Goal: Check status: Check status

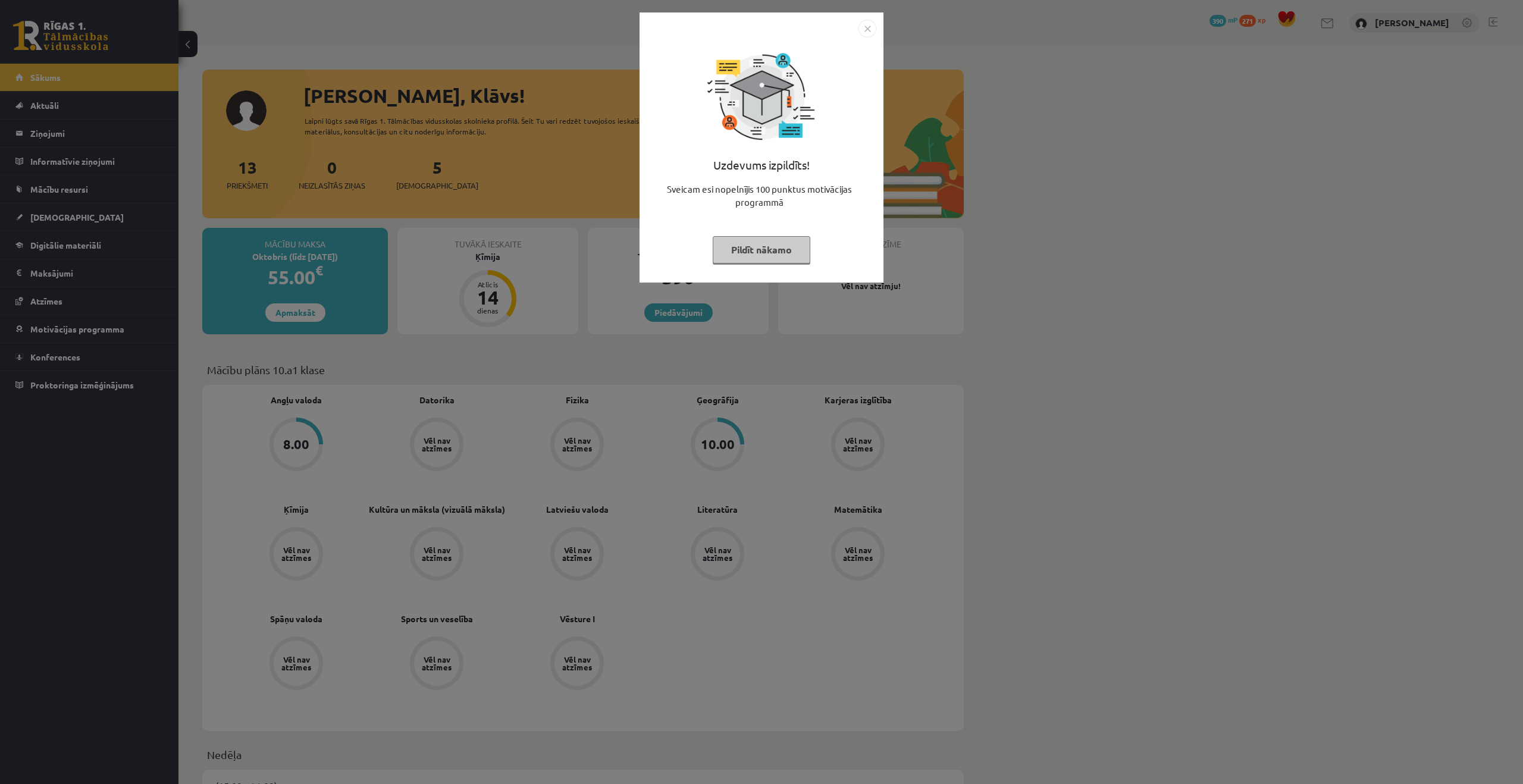
click at [866, 34] on img "Close" at bounding box center [867, 28] width 17 height 17
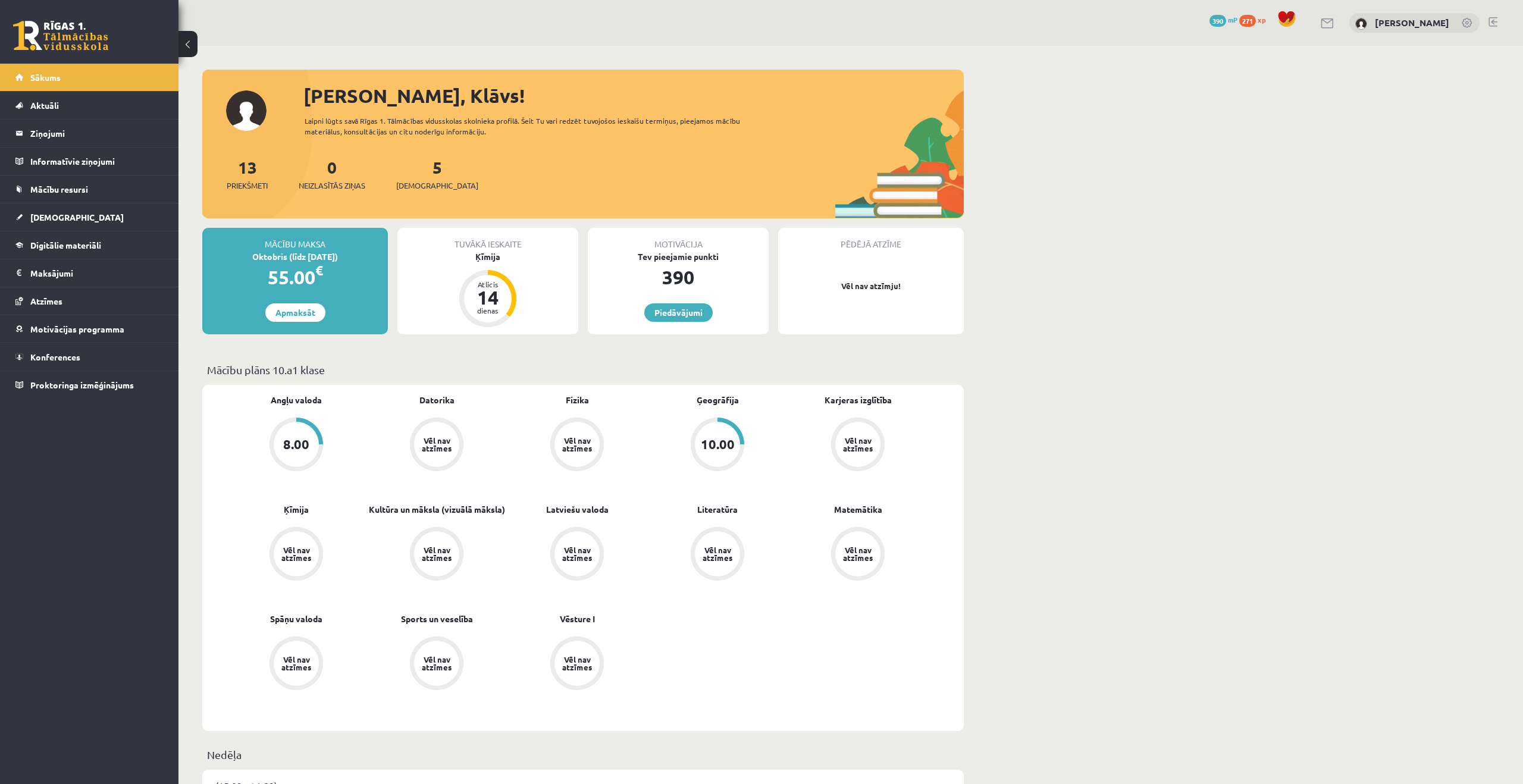
click at [723, 415] on span "Ģeogrāfija" at bounding box center [717, 405] width 42 height 23
click at [721, 420] on div "10.00" at bounding box center [717, 444] width 53 height 53
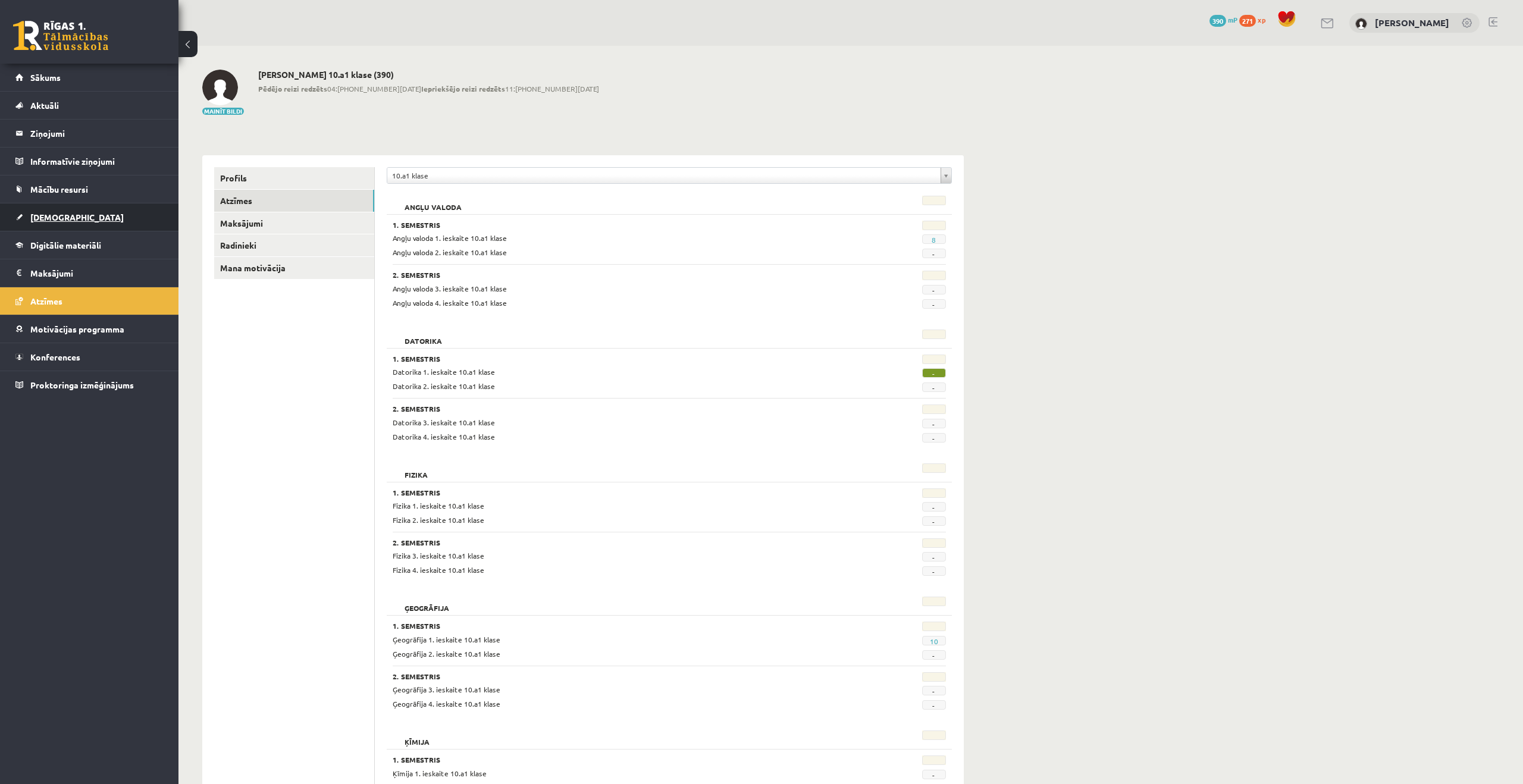
click at [130, 225] on link "[DEMOGRAPHIC_DATA]" at bounding box center [89, 217] width 148 height 27
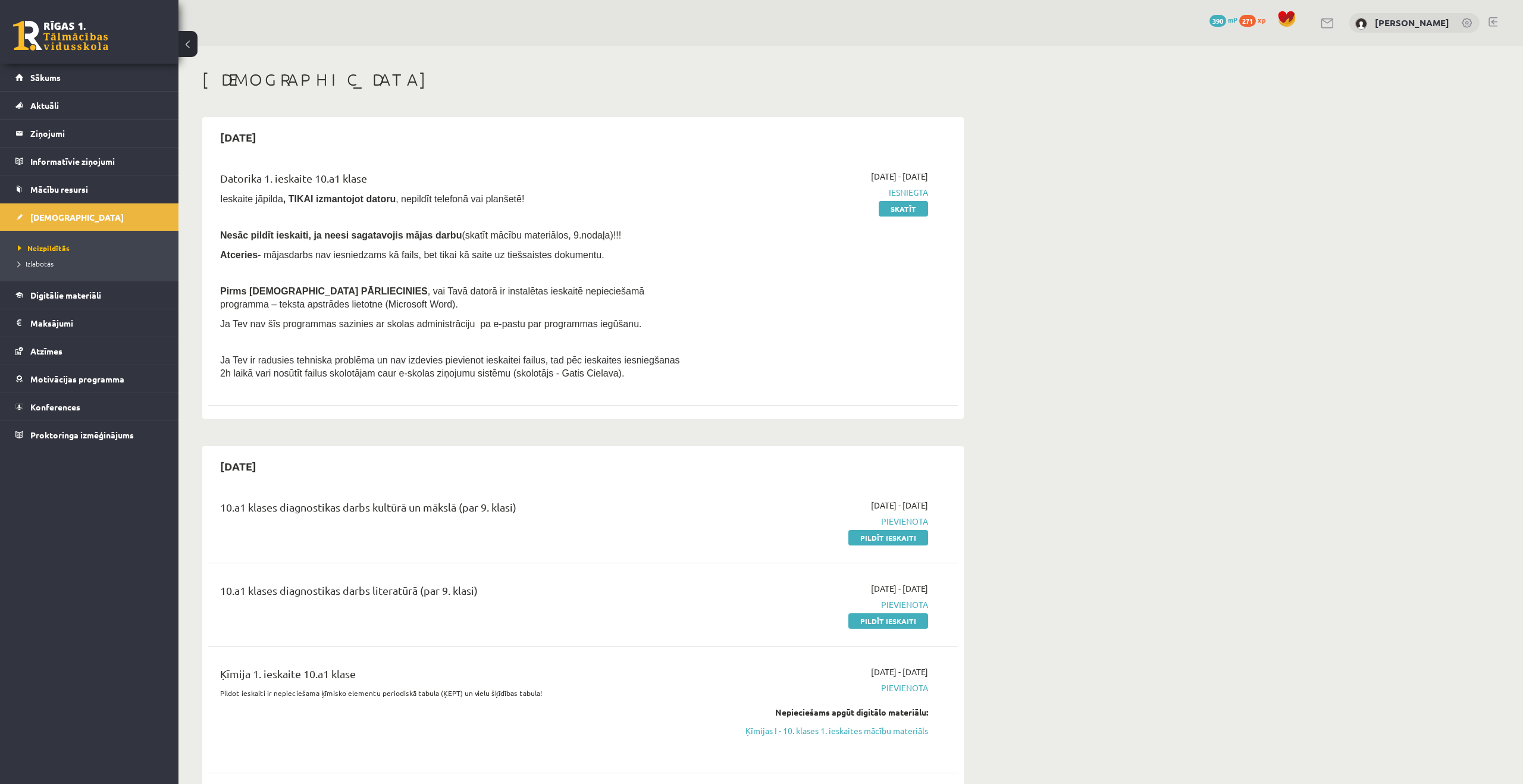
click at [82, 256] on li "Izlabotās" at bounding box center [91, 263] width 149 height 16
click at [51, 261] on span "Izlabotās" at bounding box center [38, 263] width 42 height 10
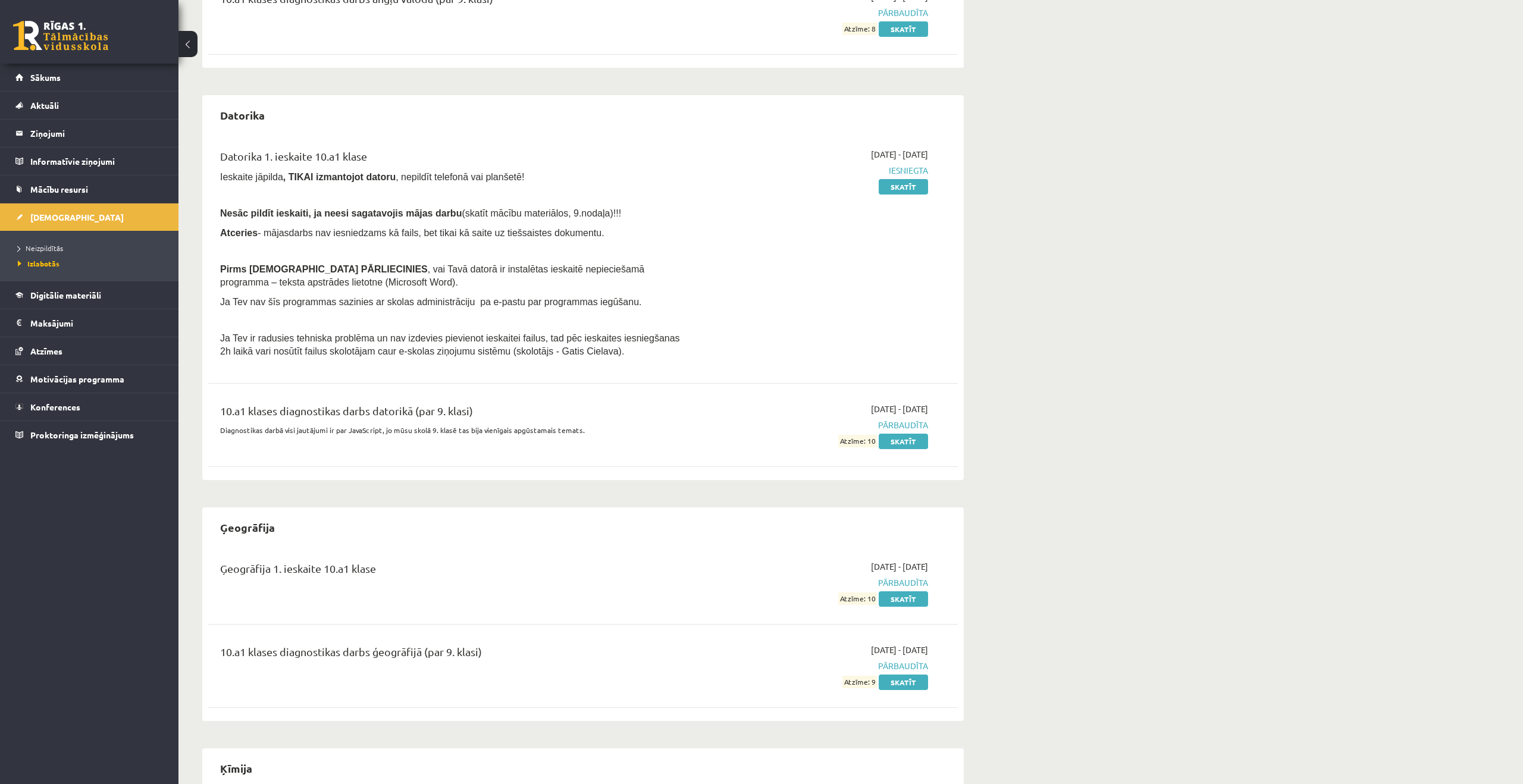
scroll to position [267, 0]
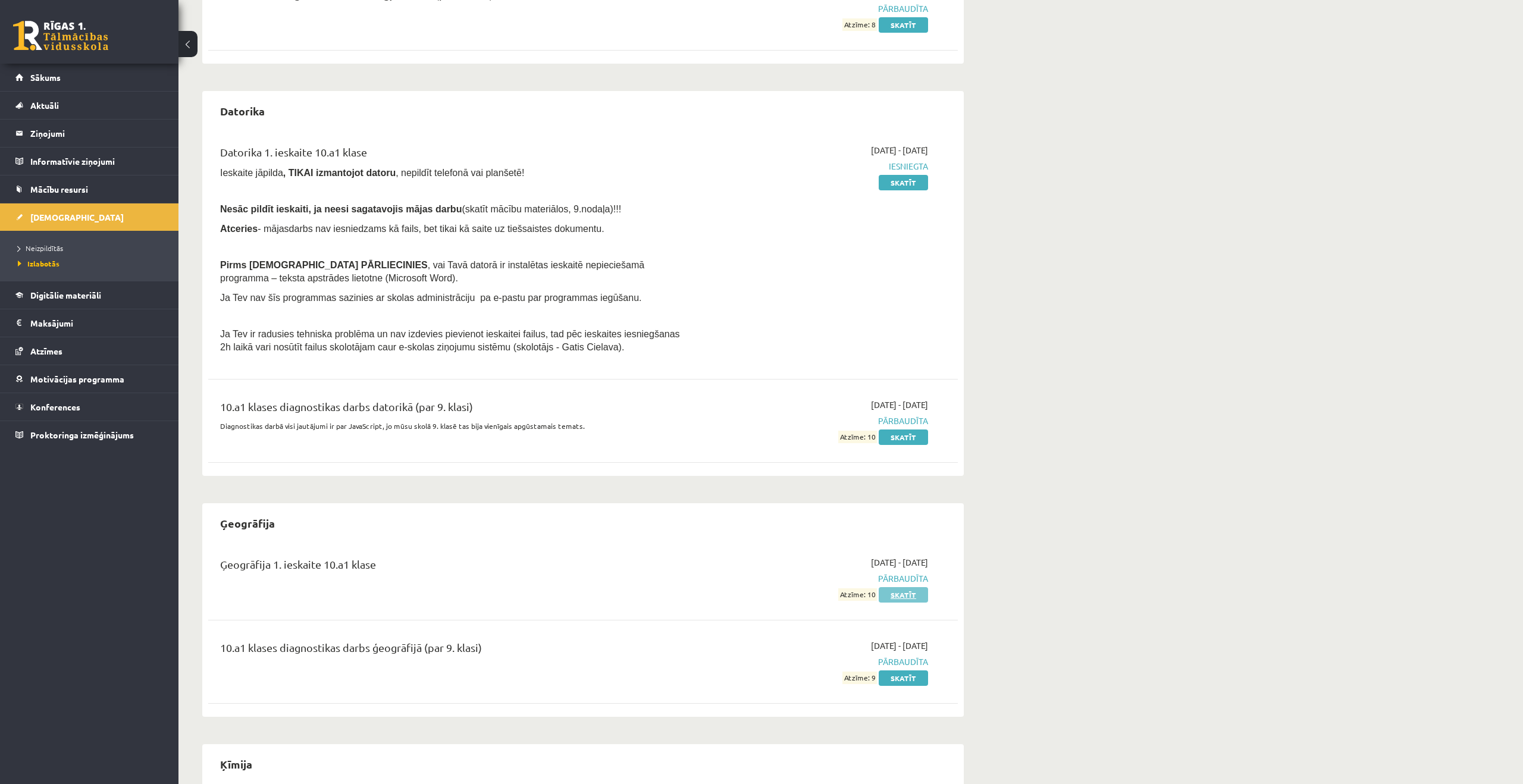
click at [905, 597] on link "Skatīt" at bounding box center [903, 595] width 50 height 16
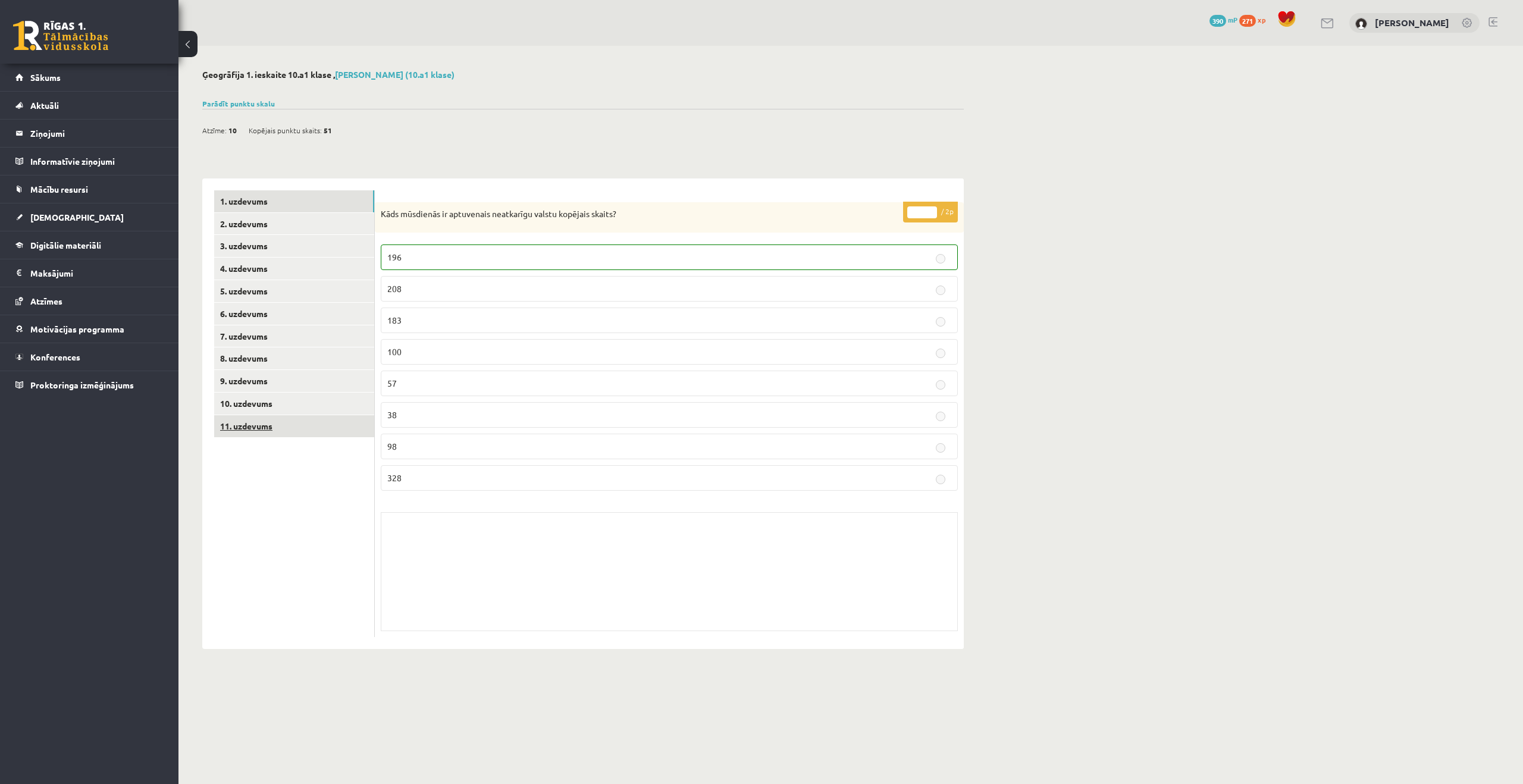
click at [303, 430] on link "11. uzdevums" at bounding box center [294, 426] width 160 height 22
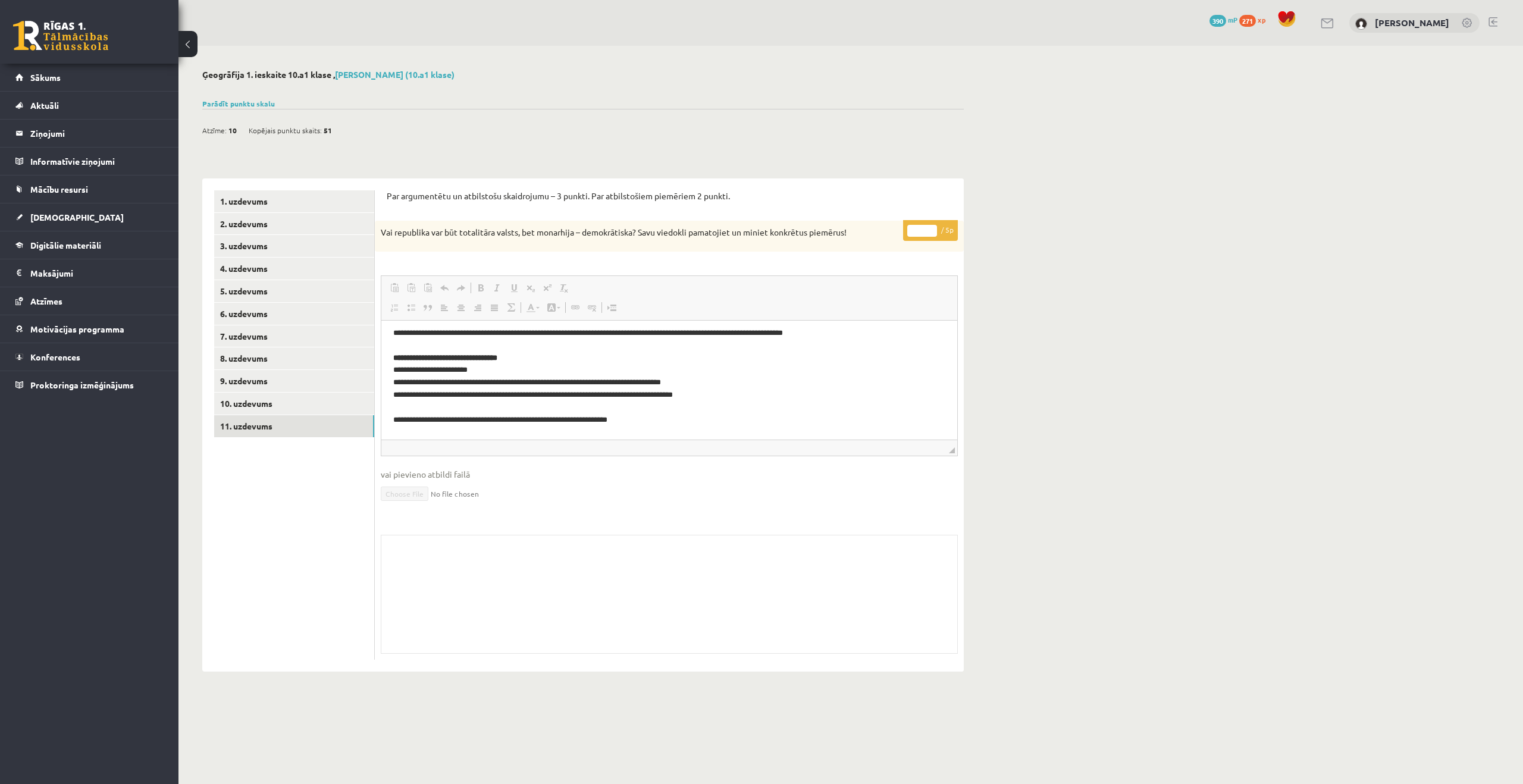
scroll to position [78, 0]
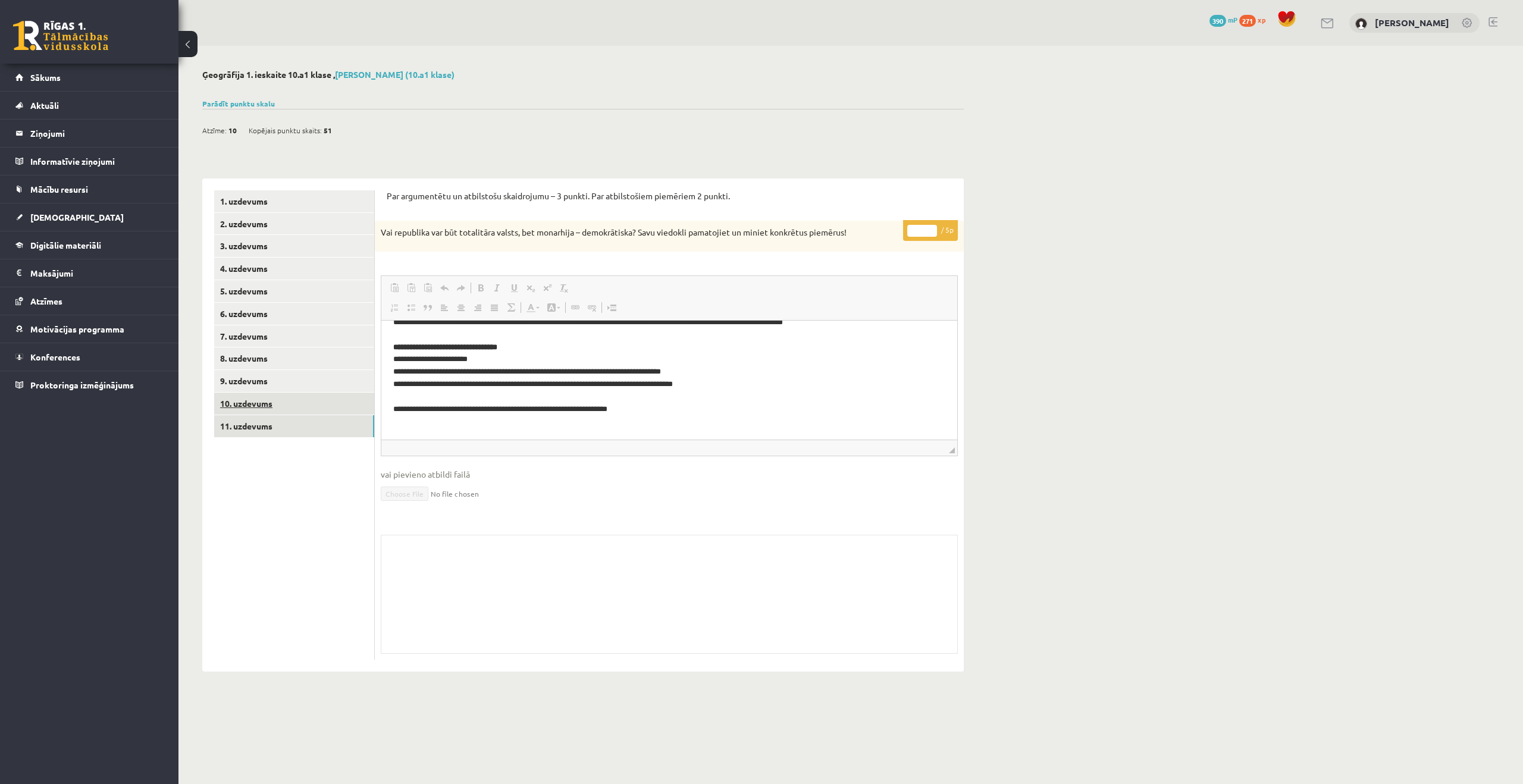
click at [329, 405] on link "10. uzdevums" at bounding box center [294, 403] width 160 height 22
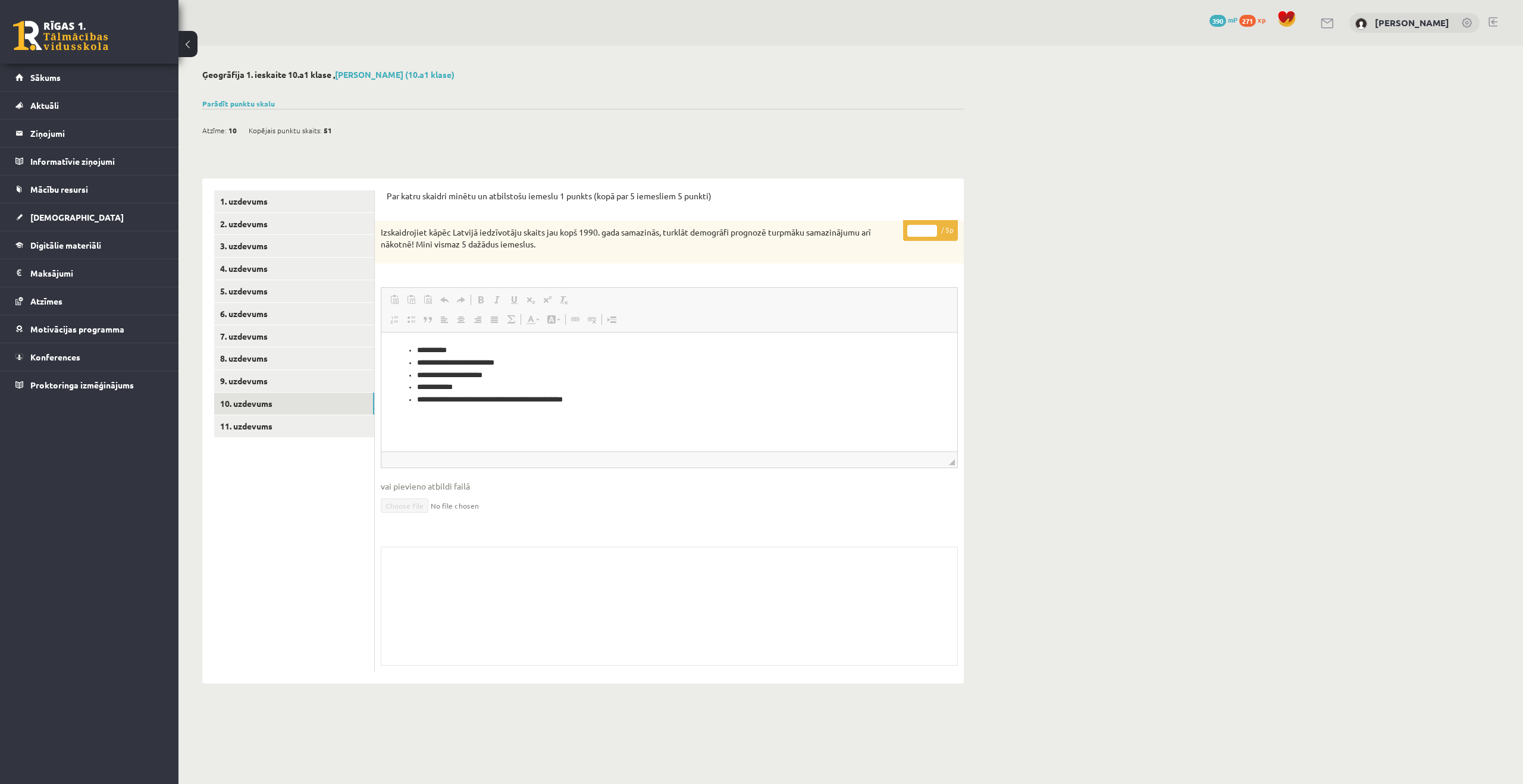
scroll to position [0, 0]
click at [275, 382] on link "9. uzdevums" at bounding box center [294, 381] width 160 height 22
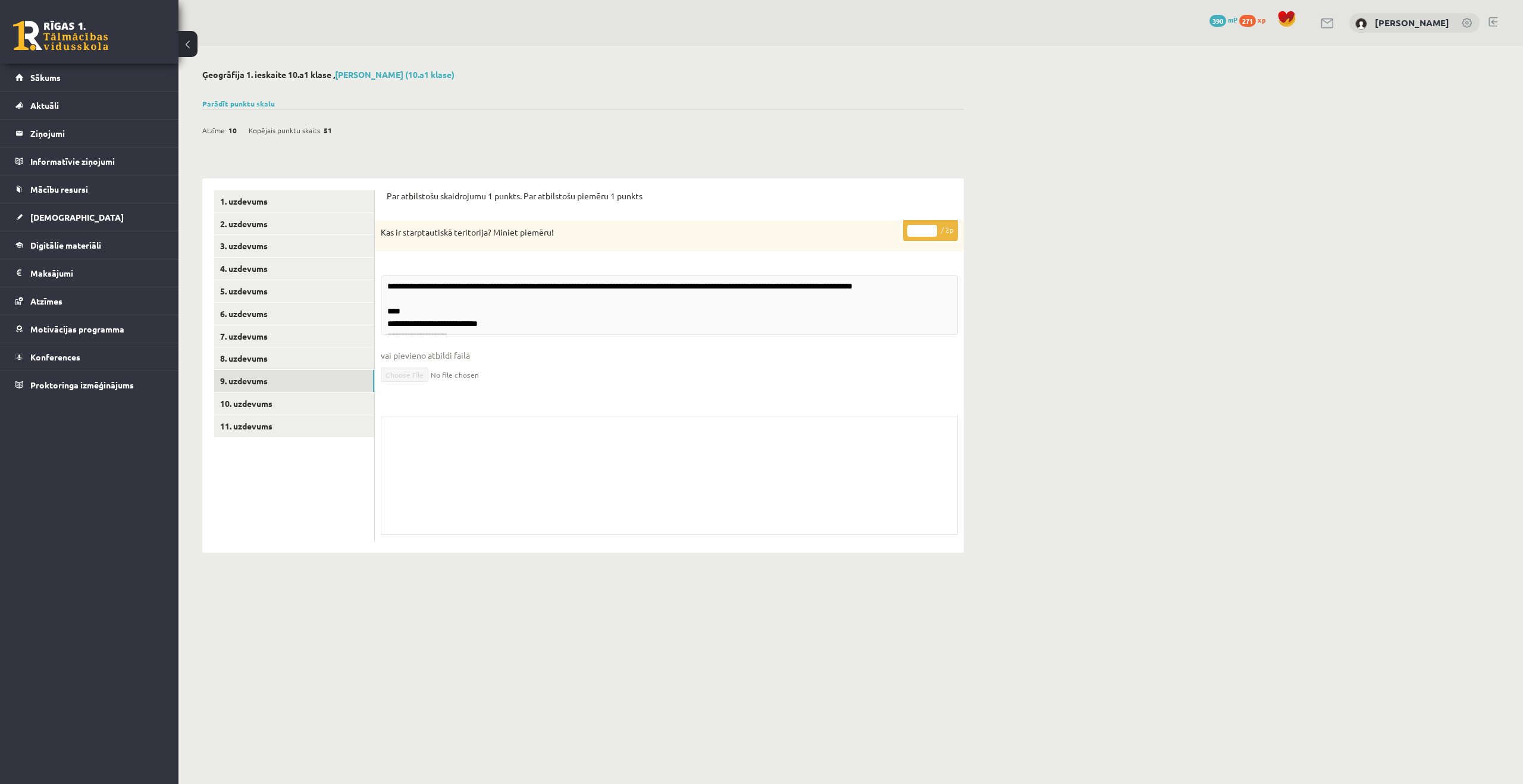
click at [508, 304] on fieldset "**********" at bounding box center [670, 336] width 577 height 122
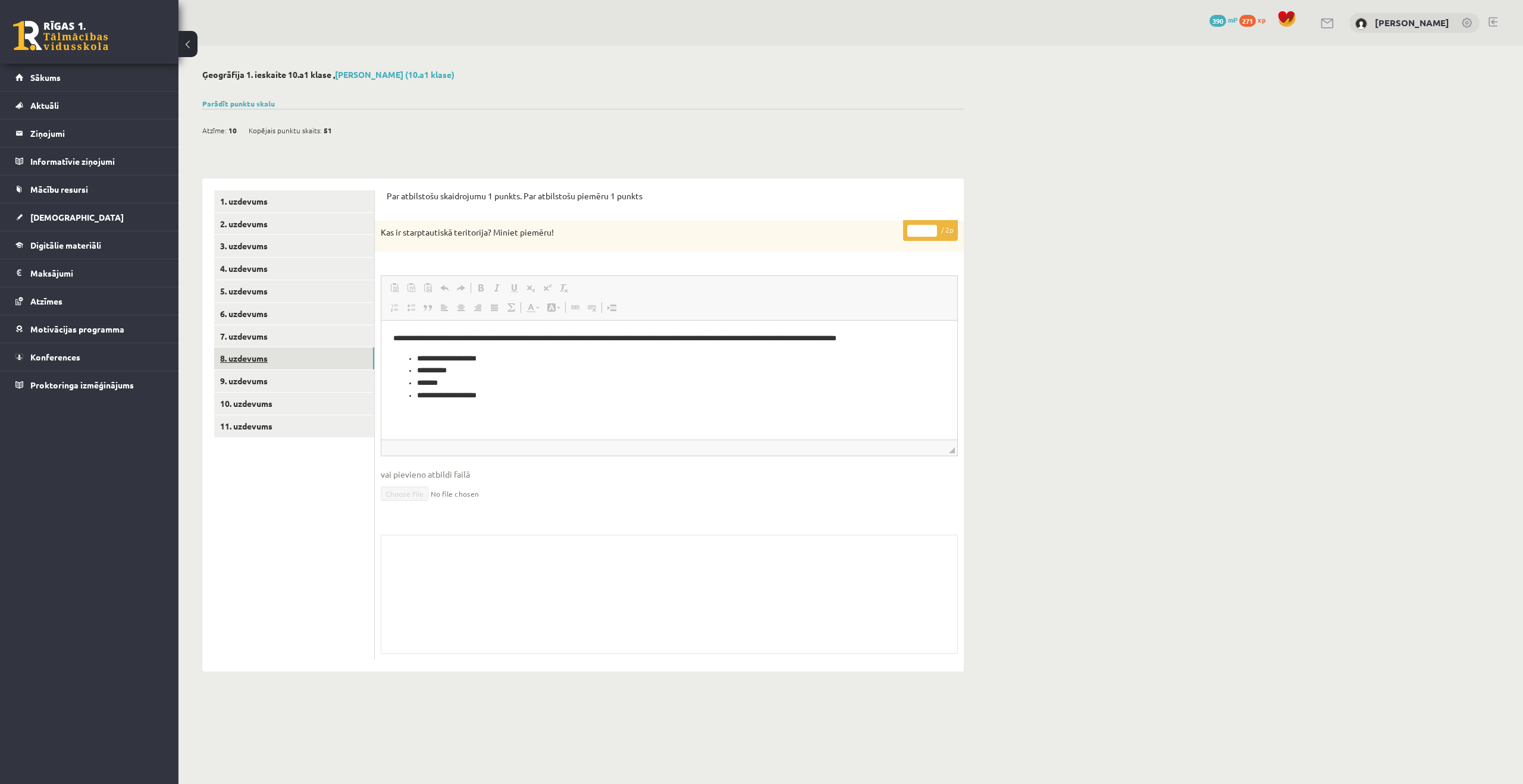
click at [252, 352] on link "8. uzdevums" at bounding box center [294, 358] width 160 height 22
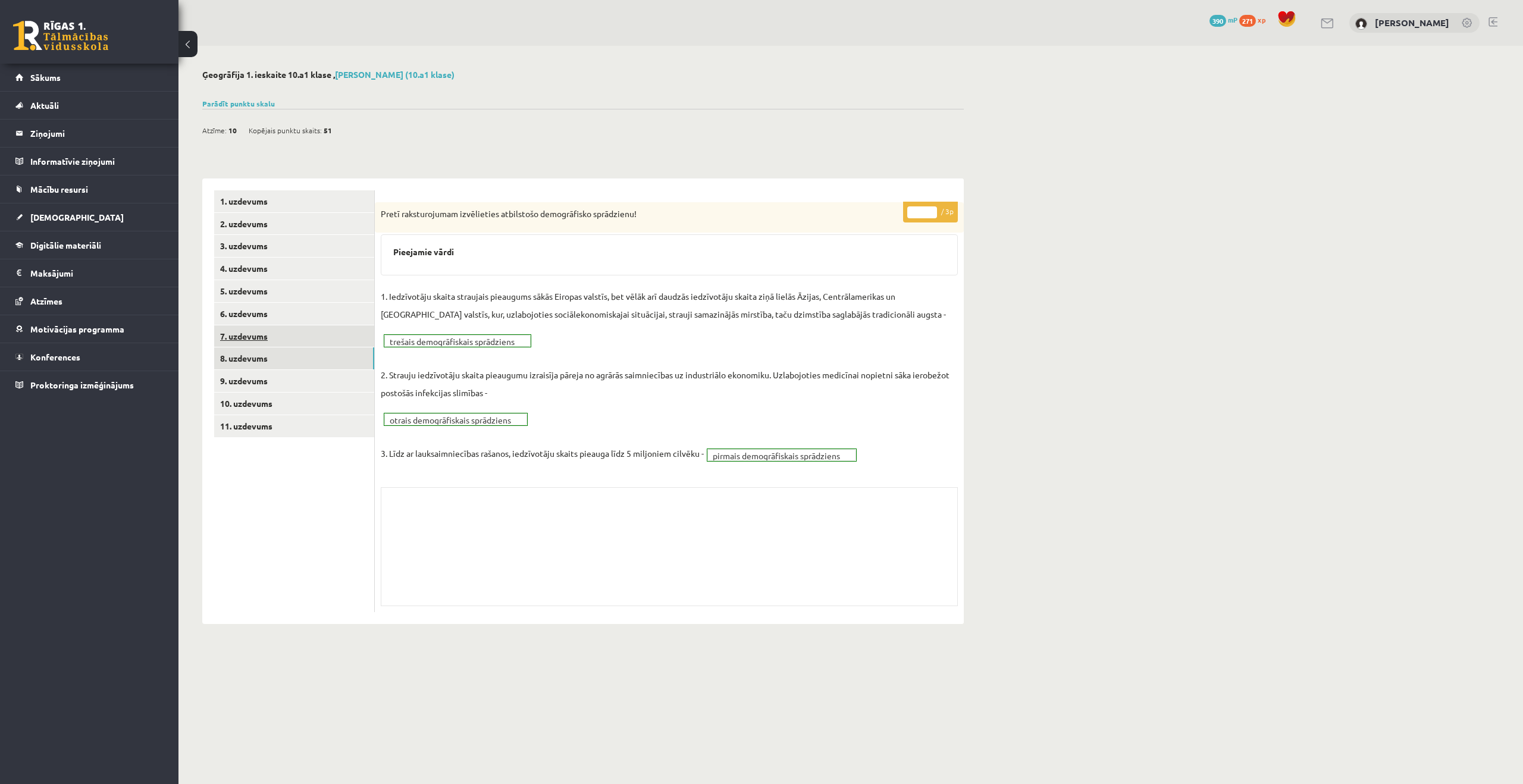
click at [257, 342] on link "7. uzdevums" at bounding box center [294, 336] width 160 height 22
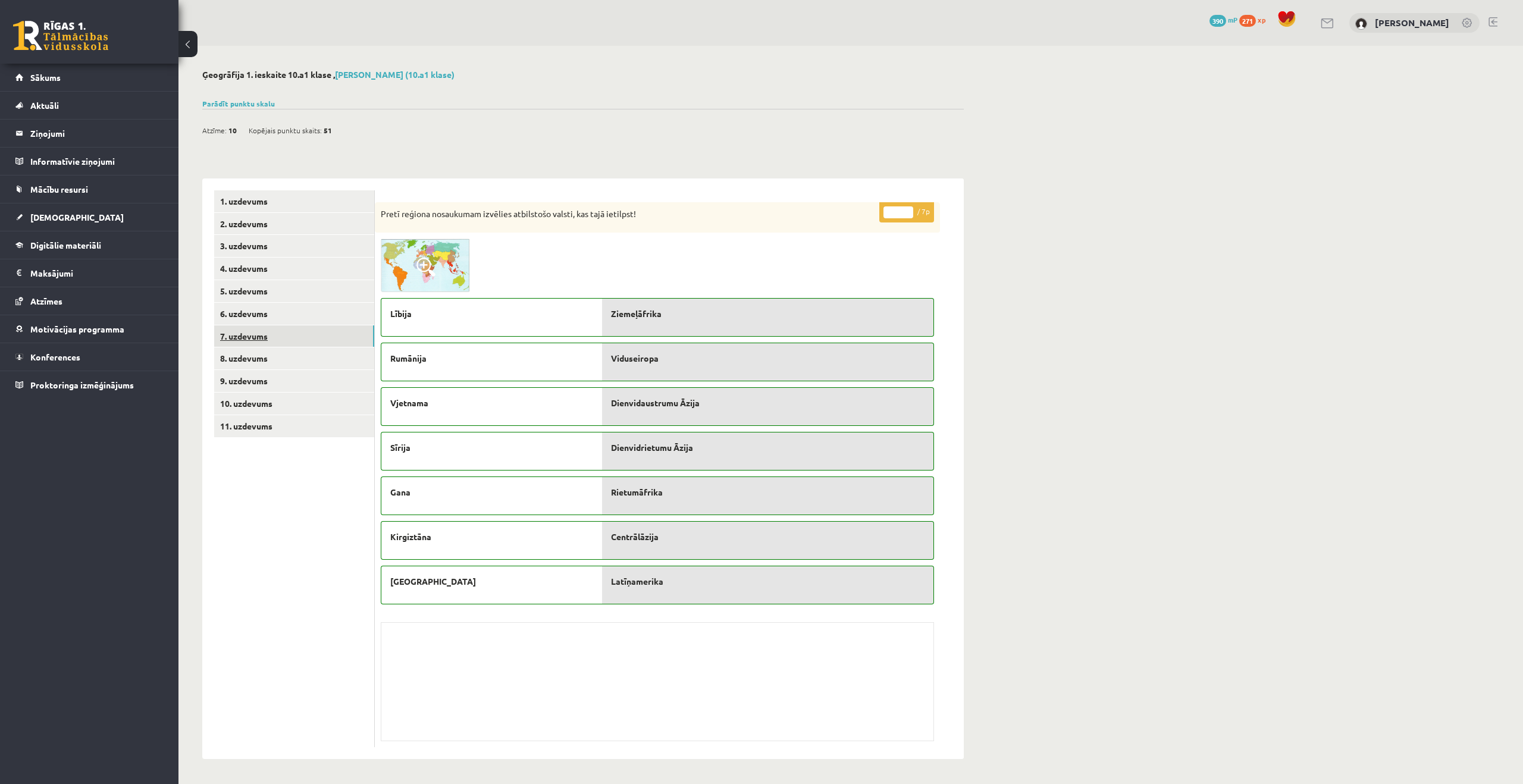
click at [258, 329] on link "7. uzdevums" at bounding box center [294, 336] width 160 height 22
click at [260, 316] on link "6. uzdevums" at bounding box center [294, 313] width 160 height 22
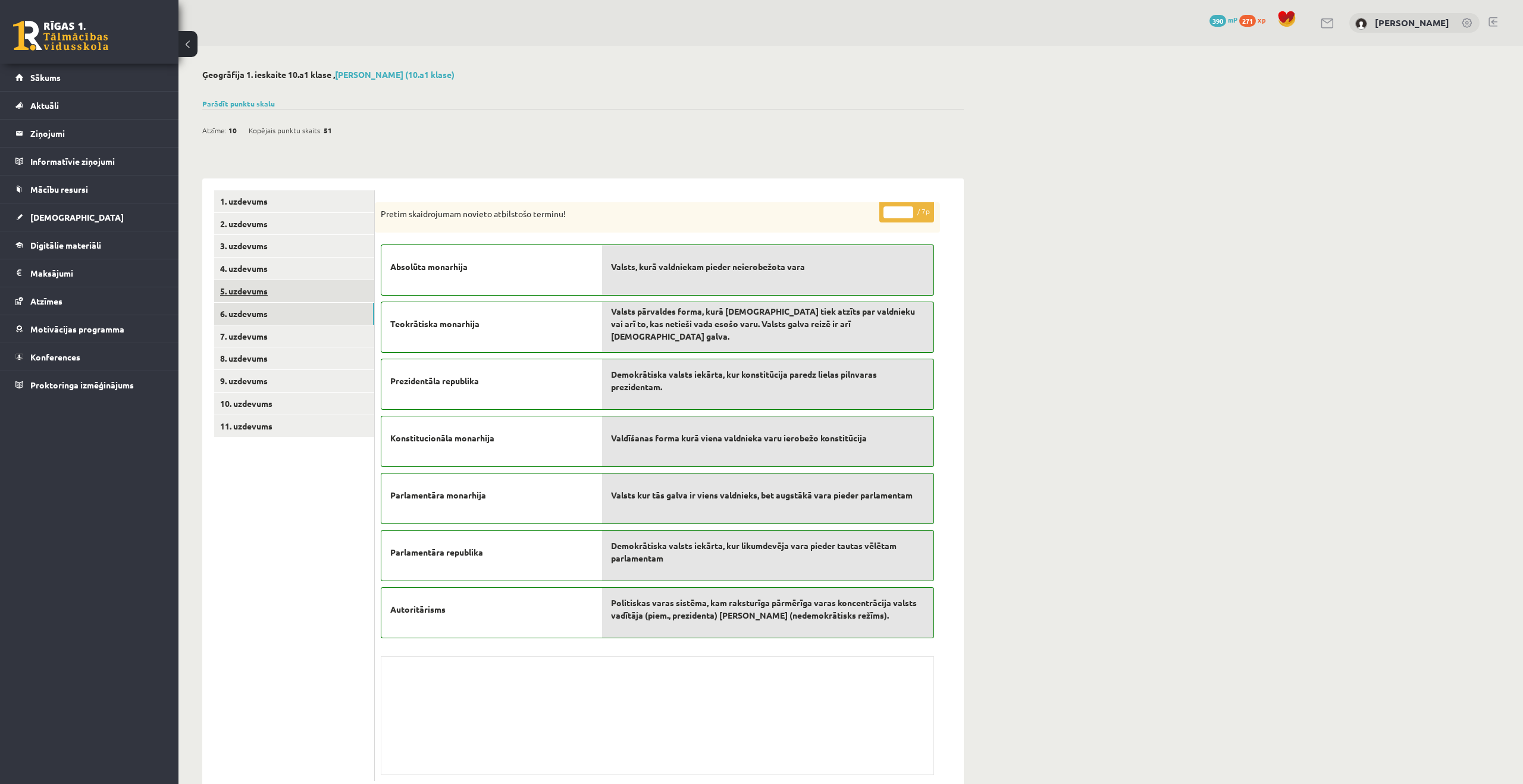
click at [259, 285] on link "5. uzdevums" at bounding box center [294, 290] width 160 height 22
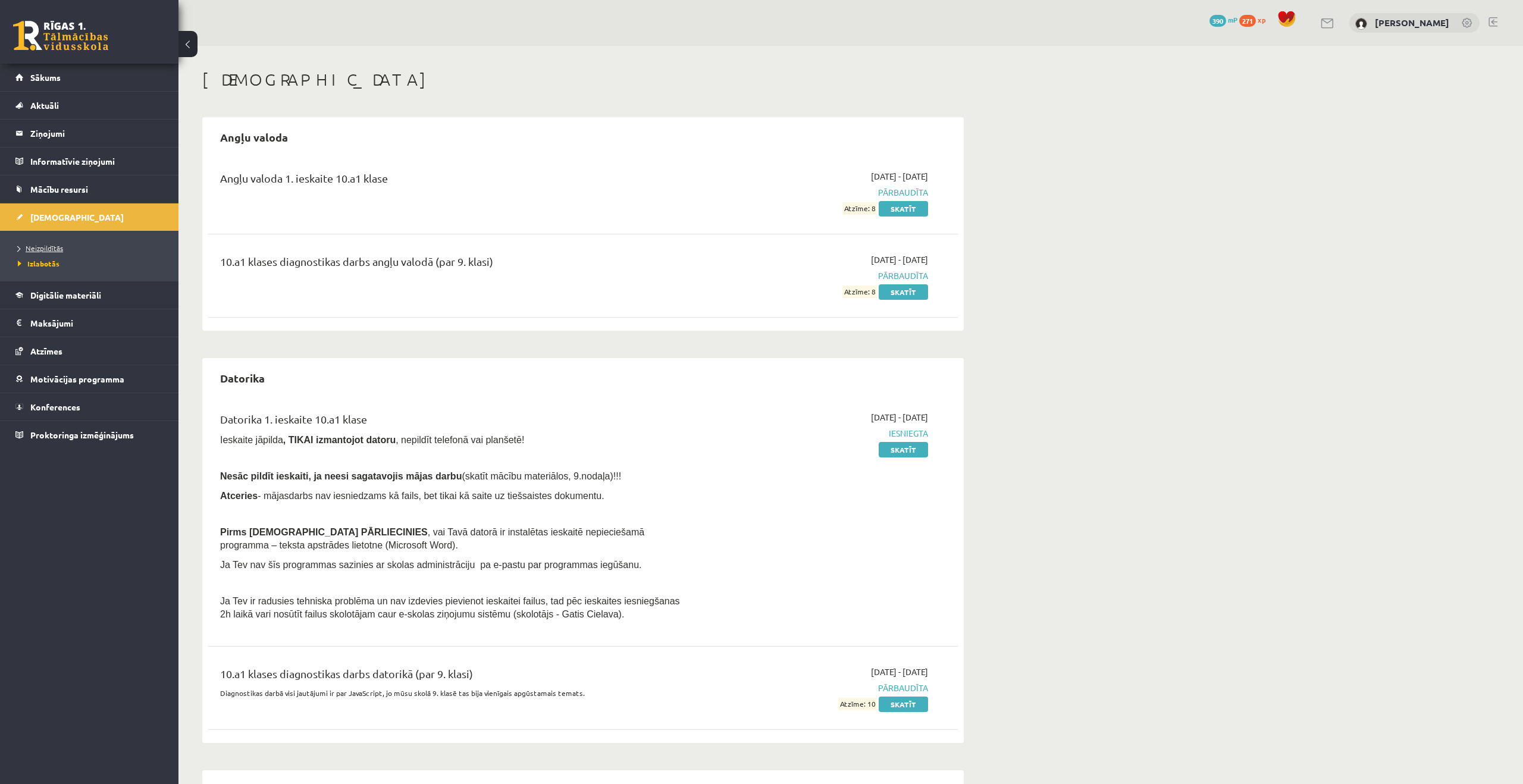
click at [49, 250] on span "Neizpildītās" at bounding box center [40, 248] width 46 height 10
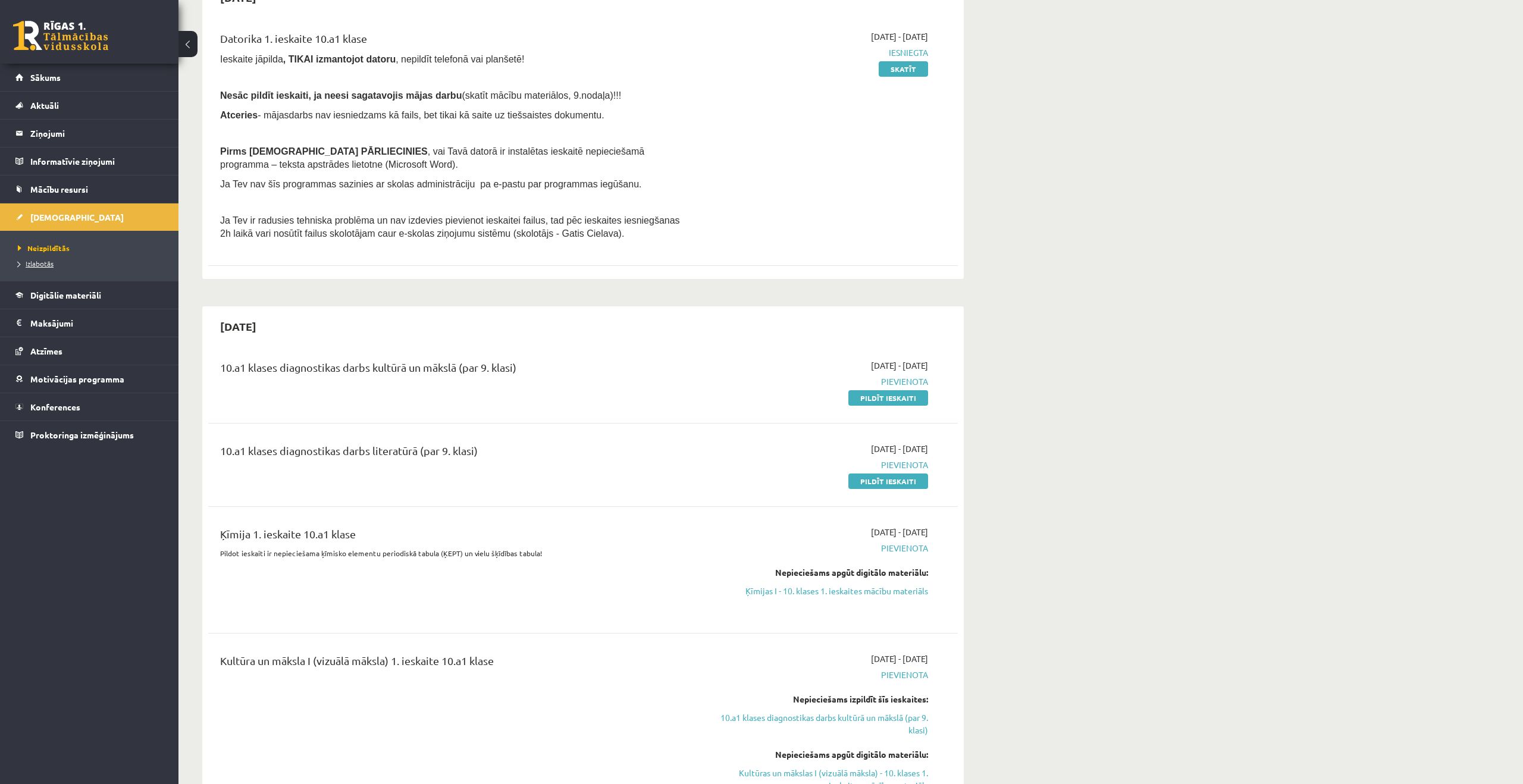
scroll to position [119, 0]
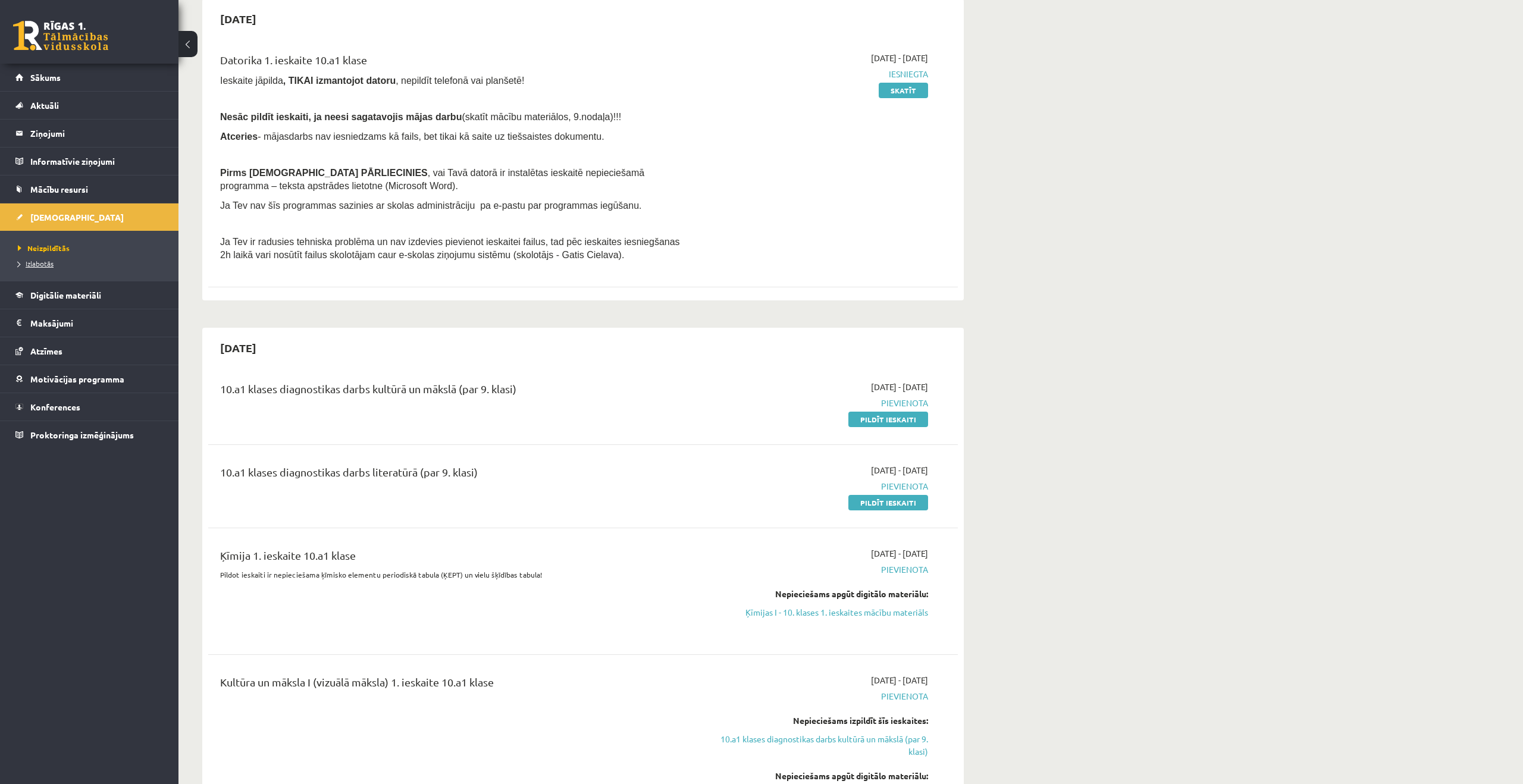
click at [39, 265] on span "Izlabotās" at bounding box center [35, 263] width 36 height 10
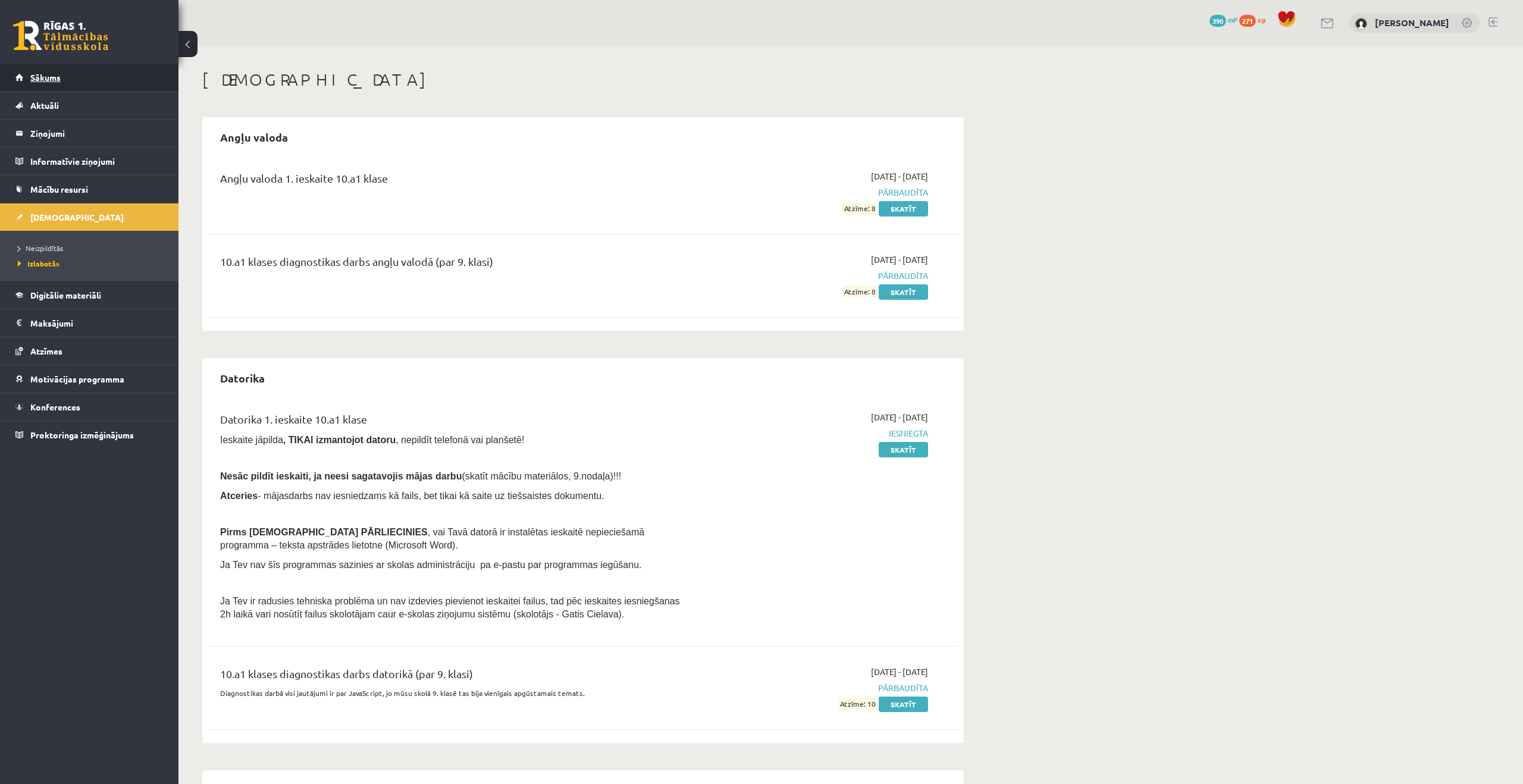
click at [81, 85] on link "Sākums" at bounding box center [89, 77] width 148 height 27
